Goal: Find specific page/section: Find specific page/section

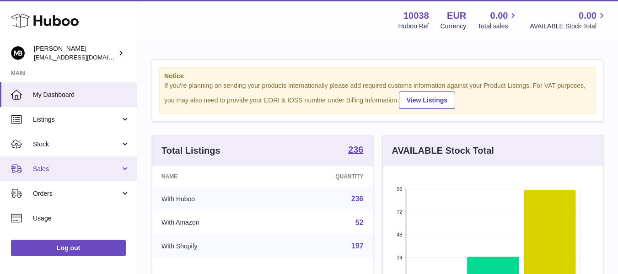
click at [69, 173] on span "Sales" at bounding box center [76, 169] width 87 height 9
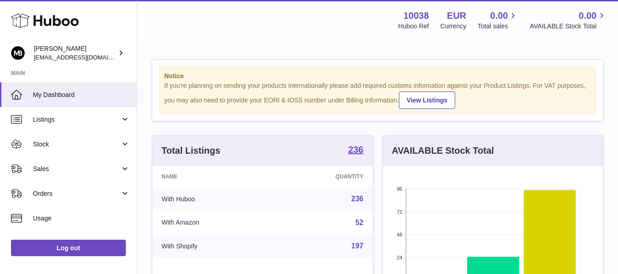
scroll to position [143, 220]
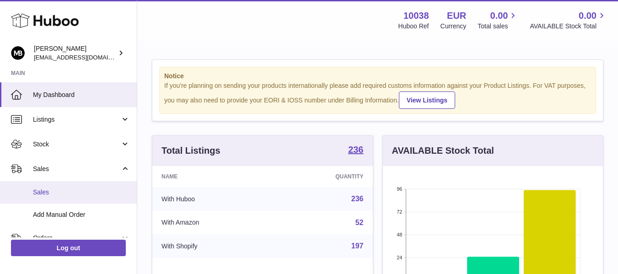
click at [49, 194] on span "Sales" at bounding box center [81, 192] width 97 height 9
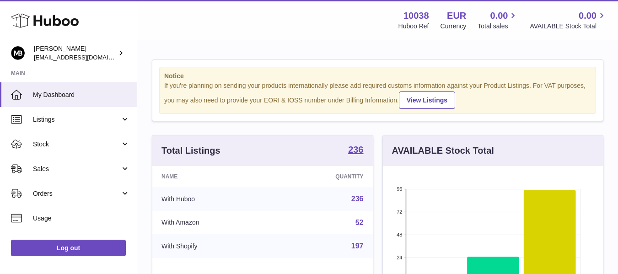
scroll to position [143, 220]
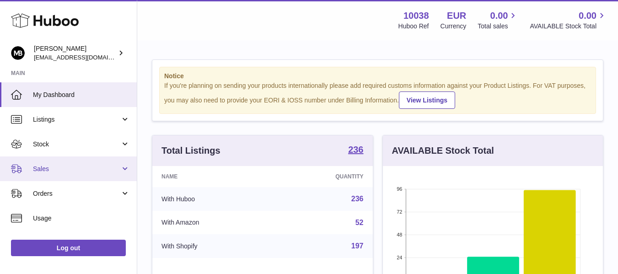
click at [41, 173] on span "Sales" at bounding box center [76, 169] width 87 height 9
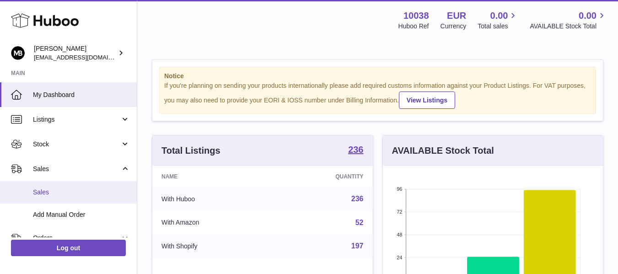
click at [32, 190] on link "Sales" at bounding box center [68, 192] width 137 height 22
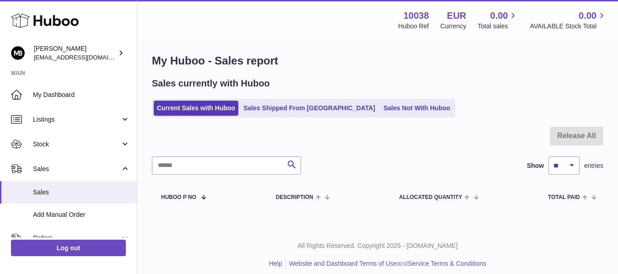
scroll to position [14, 0]
